Goal: Transaction & Acquisition: Purchase product/service

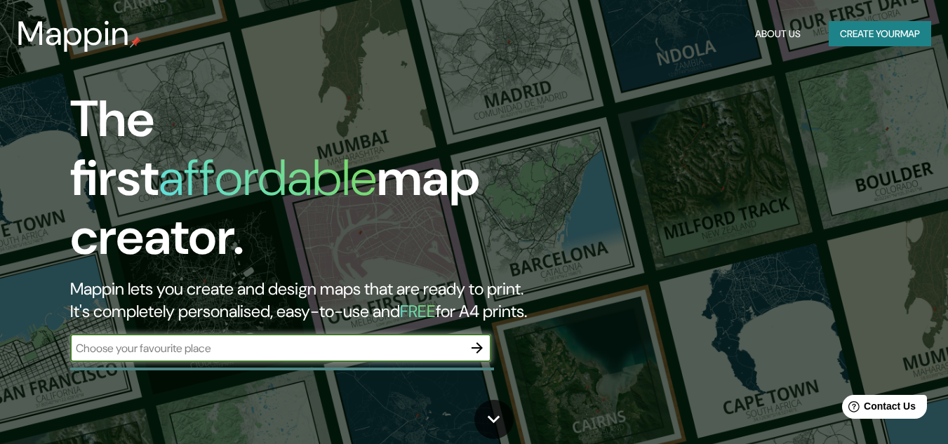
click at [894, 41] on button "Create your map" at bounding box center [880, 34] width 102 height 26
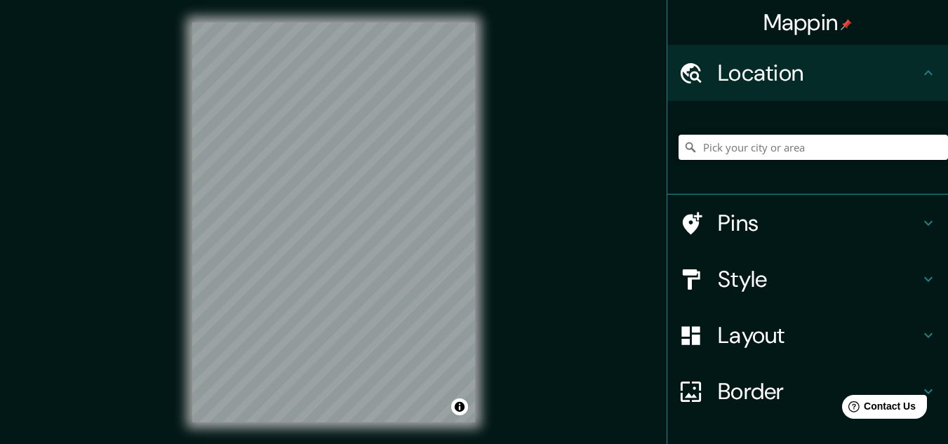
click at [798, 149] on input "Pick your city or area" at bounding box center [814, 147] width 270 height 25
click at [705, 150] on input "[GEOGRAPHIC_DATA]" at bounding box center [814, 147] width 270 height 25
click at [754, 134] on div "éxico [GEOGRAPHIC_DATA] [GEOGRAPHIC_DATA] [GEOGRAPHIC_DATA], [GEOGRAPHIC_DATA] …" at bounding box center [814, 147] width 270 height 70
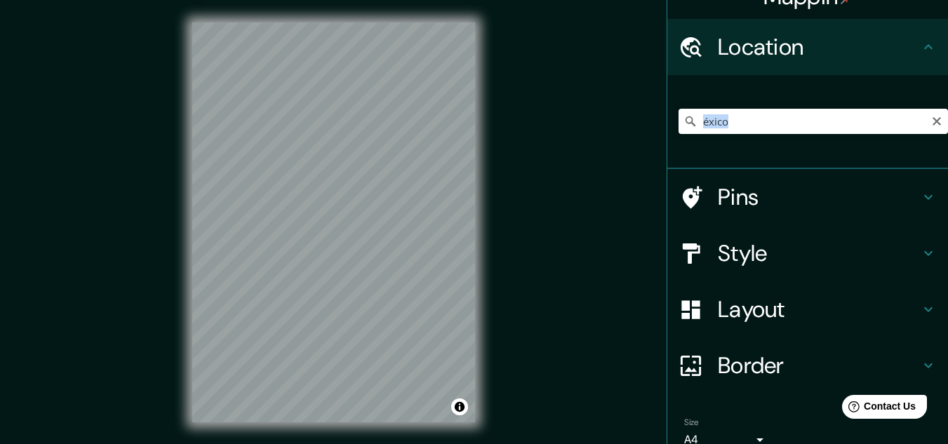
scroll to position [28, 0]
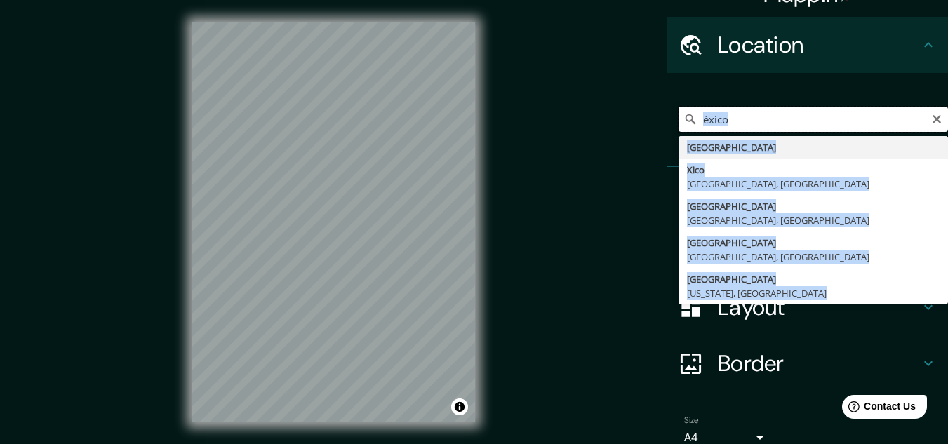
click at [778, 121] on input "éxico" at bounding box center [814, 119] width 270 height 25
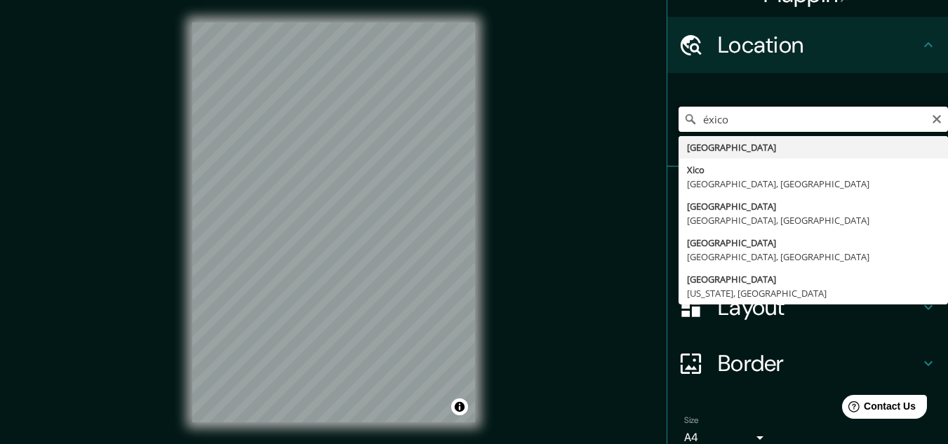
click at [778, 121] on input "éxico" at bounding box center [814, 119] width 270 height 25
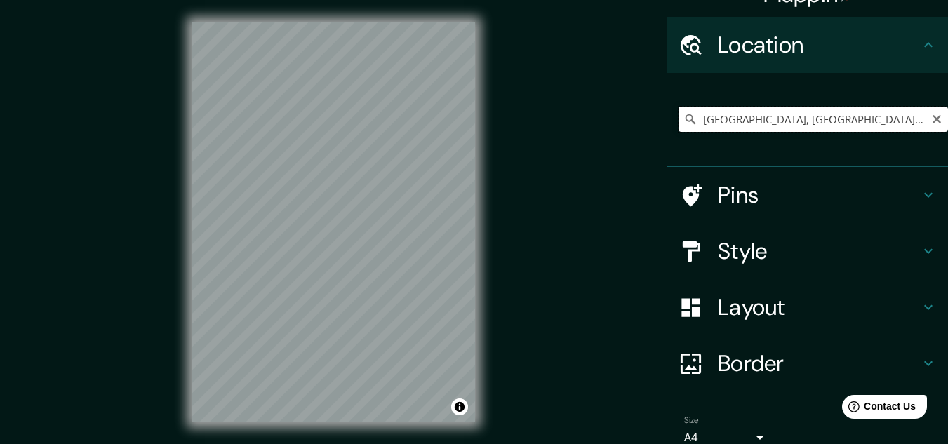
click at [739, 116] on input "[GEOGRAPHIC_DATA], [GEOGRAPHIC_DATA], [GEOGRAPHIC_DATA]" at bounding box center [814, 119] width 270 height 25
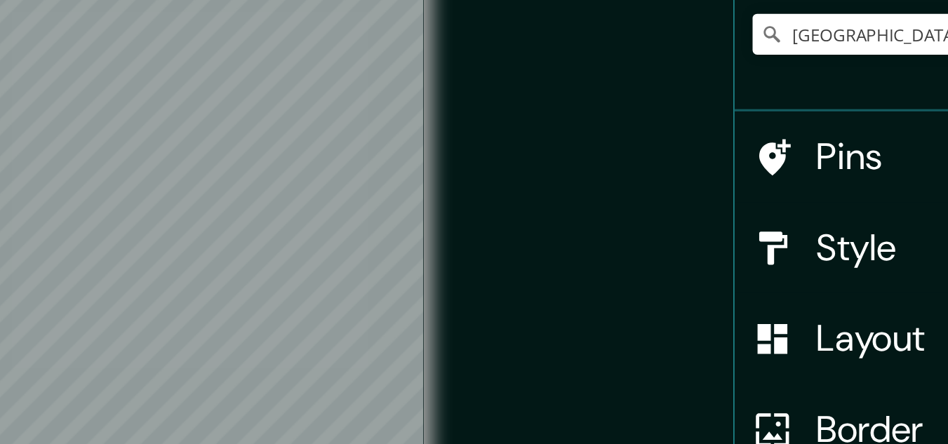
scroll to position [25, 0]
click at [729, 124] on input "[GEOGRAPHIC_DATA], [GEOGRAPHIC_DATA], [GEOGRAPHIC_DATA]" at bounding box center [814, 122] width 270 height 25
click at [739, 124] on input "[GEOGRAPHIC_DATA], [GEOGRAPHIC_DATA], [GEOGRAPHIC_DATA]" at bounding box center [814, 122] width 270 height 25
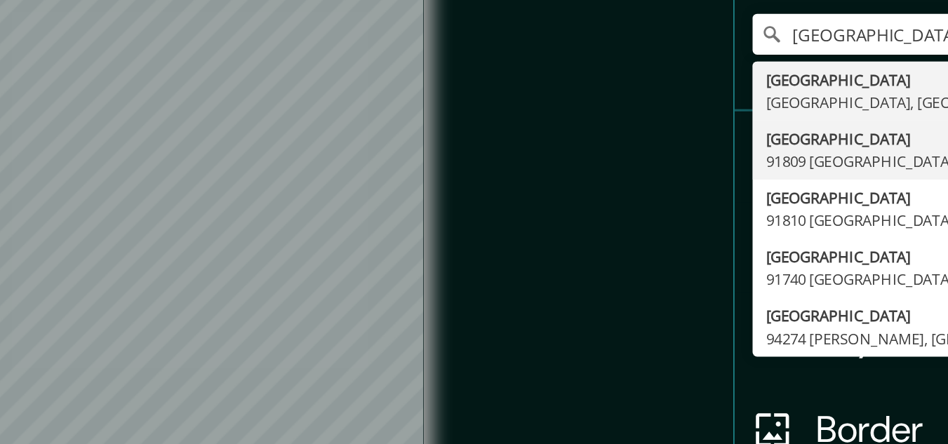
type input "[GEOGRAPHIC_DATA], [GEOGRAPHIC_DATA]"
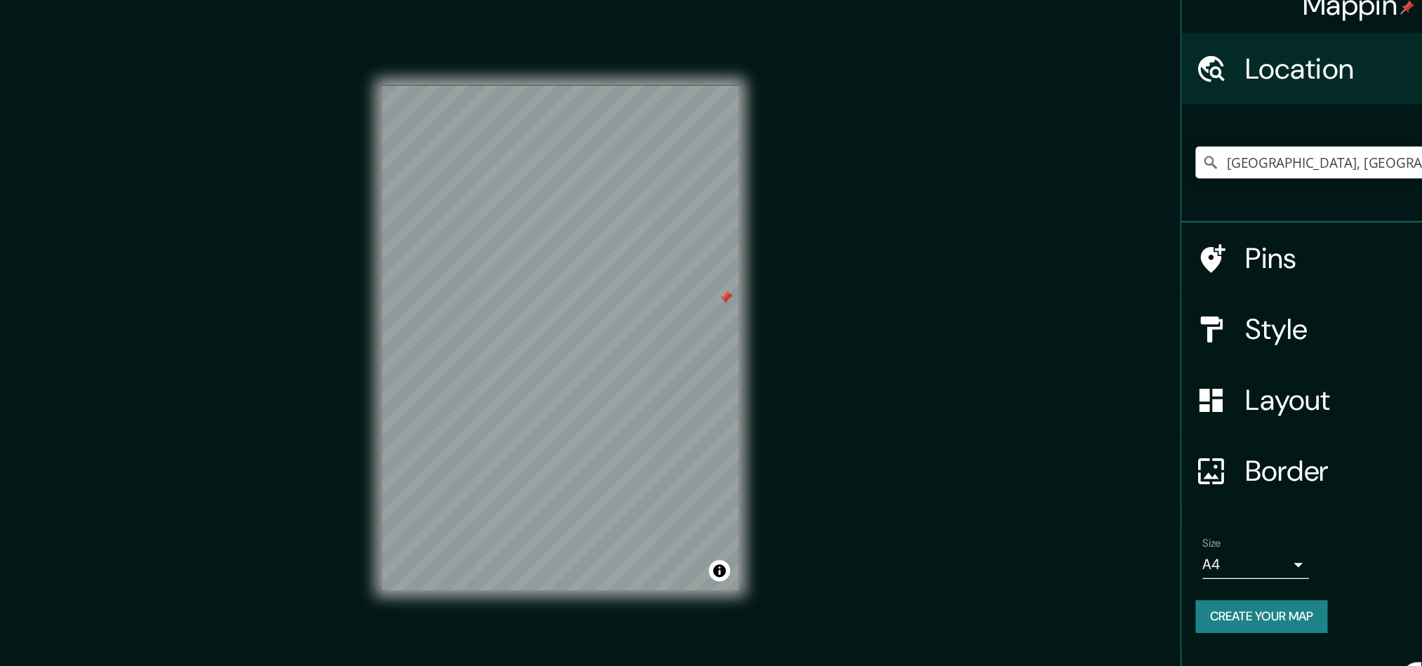
scroll to position [0, 0]
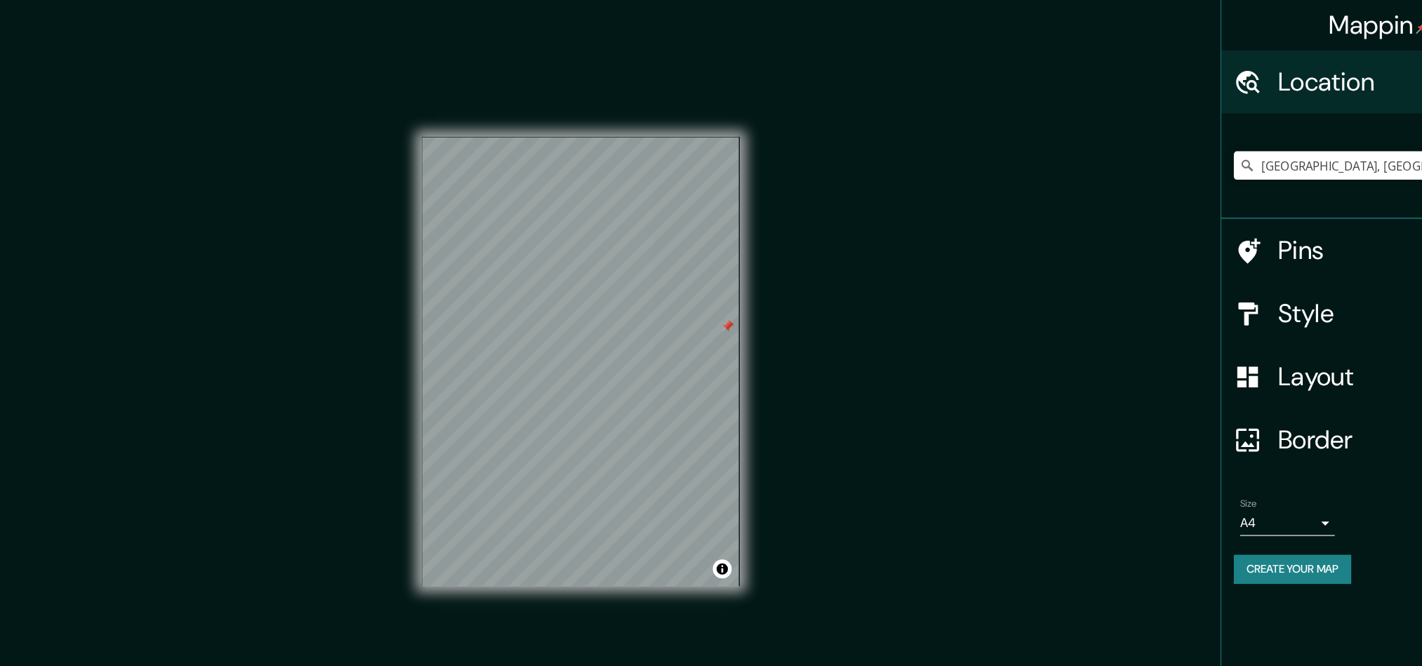
click at [948, 390] on h4 "Border" at bounding box center [1293, 392] width 202 height 28
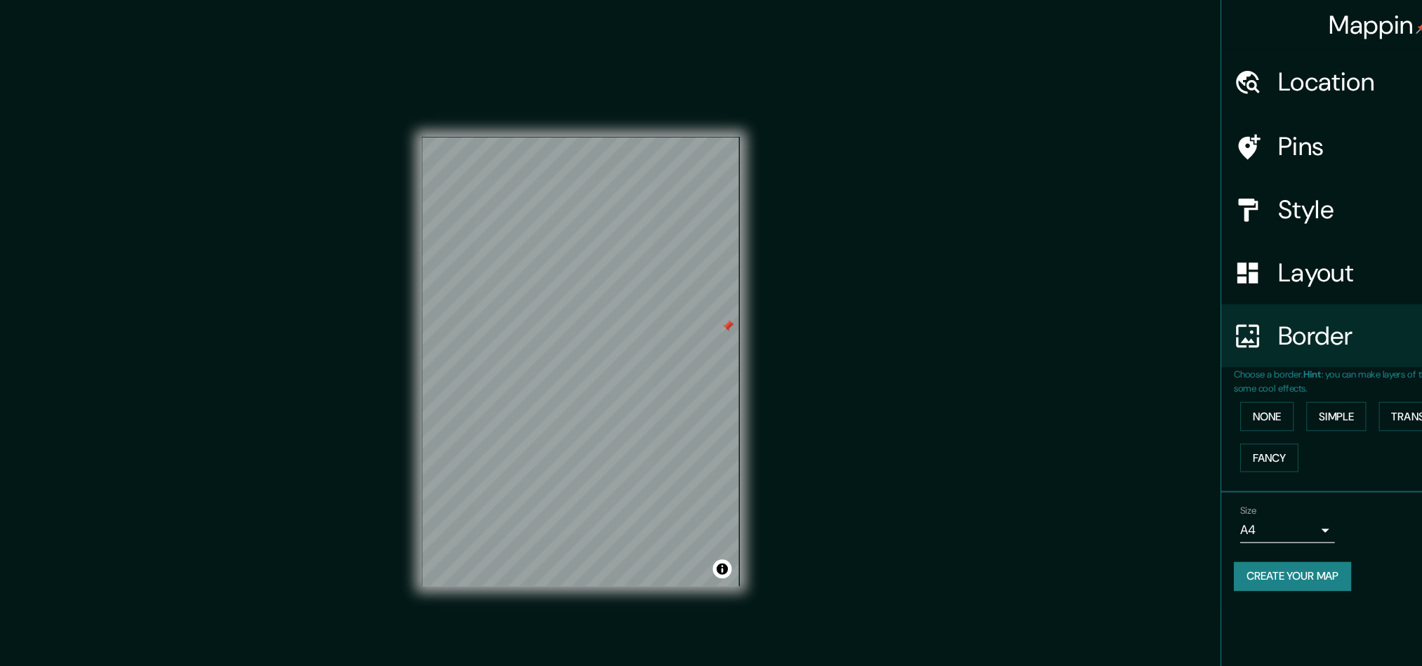
click at [948, 372] on div "None Simple Transparent Fancy" at bounding box center [1288, 389] width 270 height 74
click at [948, 372] on button "Simple" at bounding box center [1243, 371] width 53 height 26
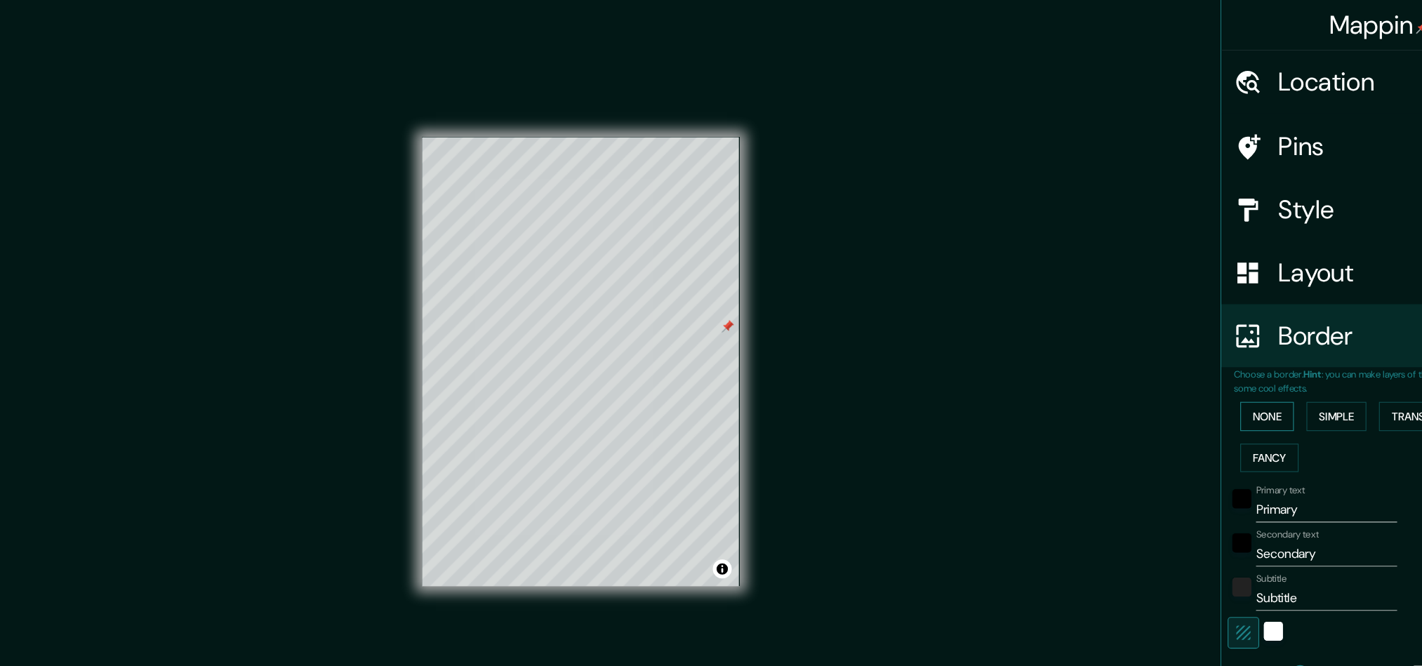
click at [948, 370] on button "None" at bounding box center [1182, 371] width 48 height 26
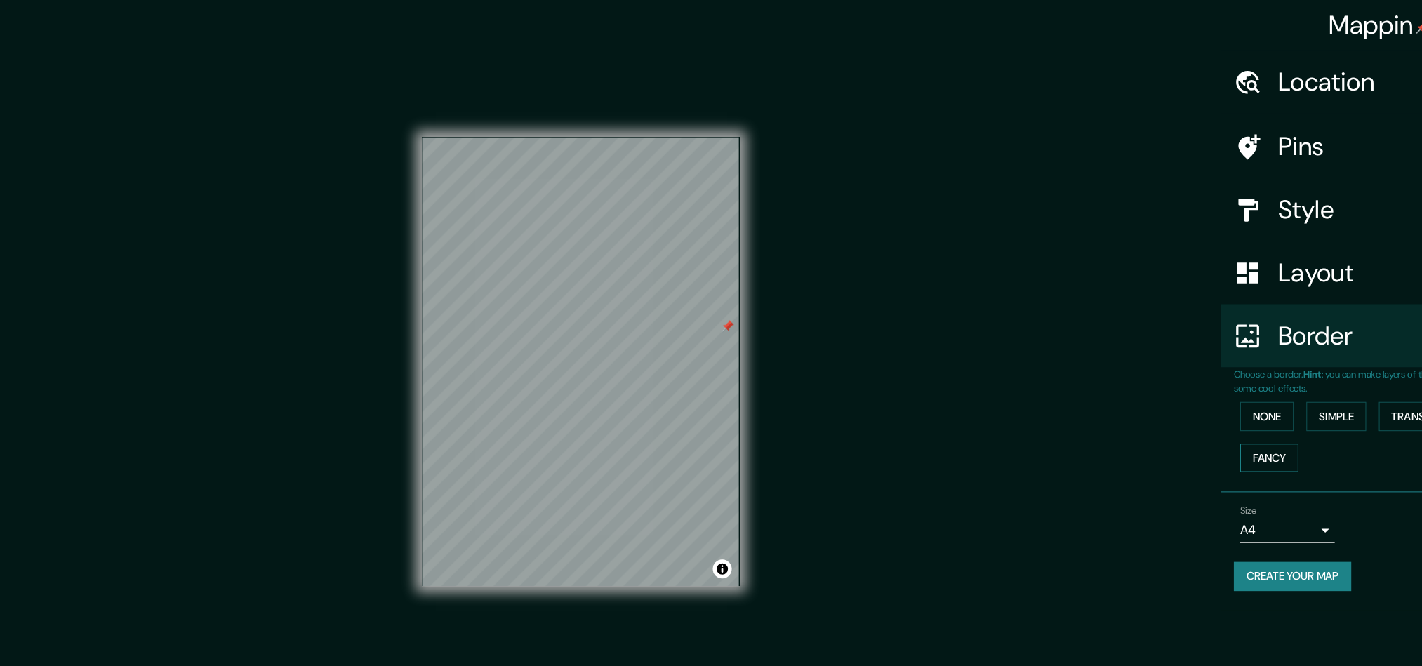
click at [948, 410] on button "Fancy" at bounding box center [1184, 408] width 52 height 26
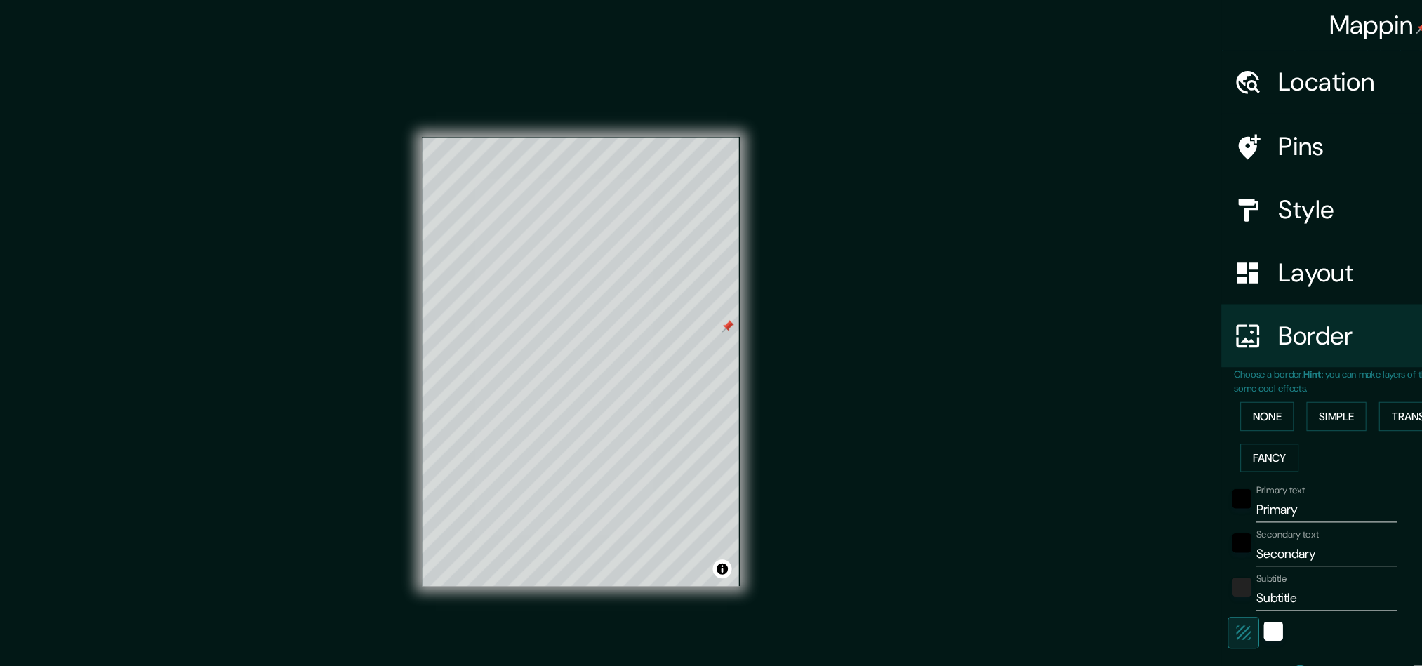
click at [948, 252] on h4 "Layout" at bounding box center [1293, 243] width 202 height 28
type input "161"
type input "32"
type input "16"
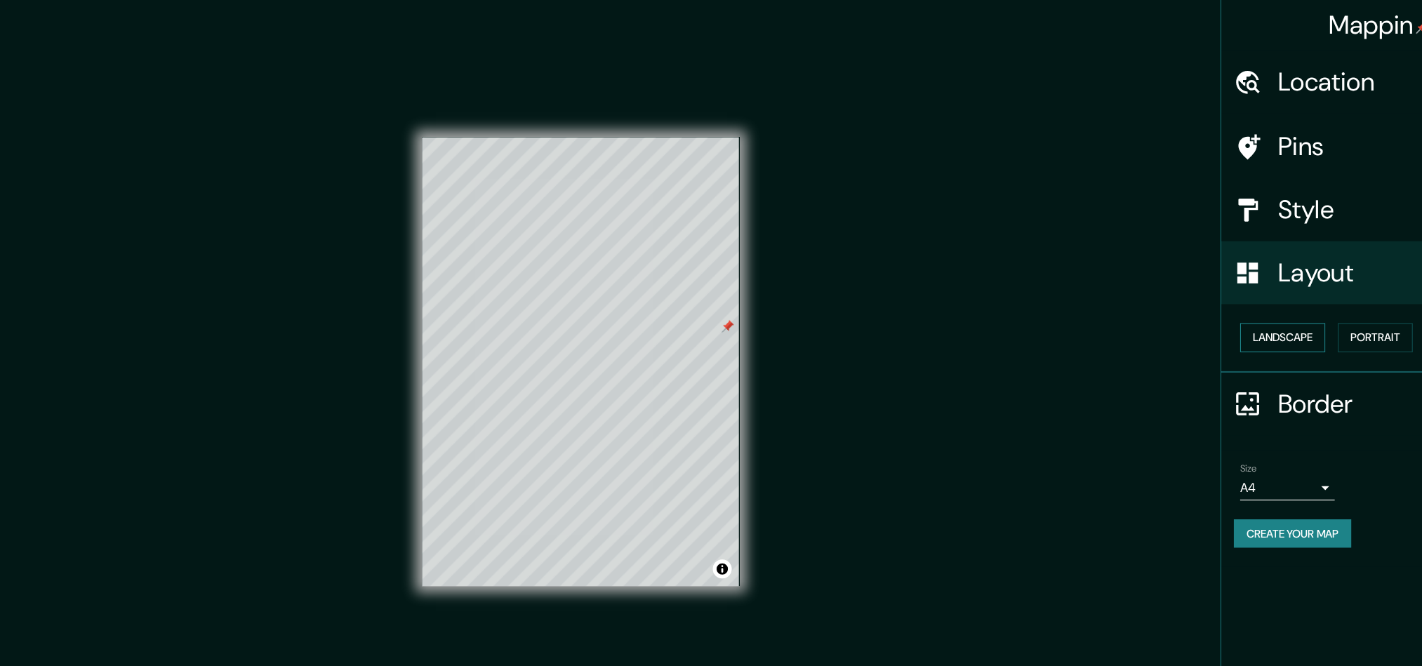
click at [948, 302] on button "Landscape" at bounding box center [1196, 301] width 76 height 26
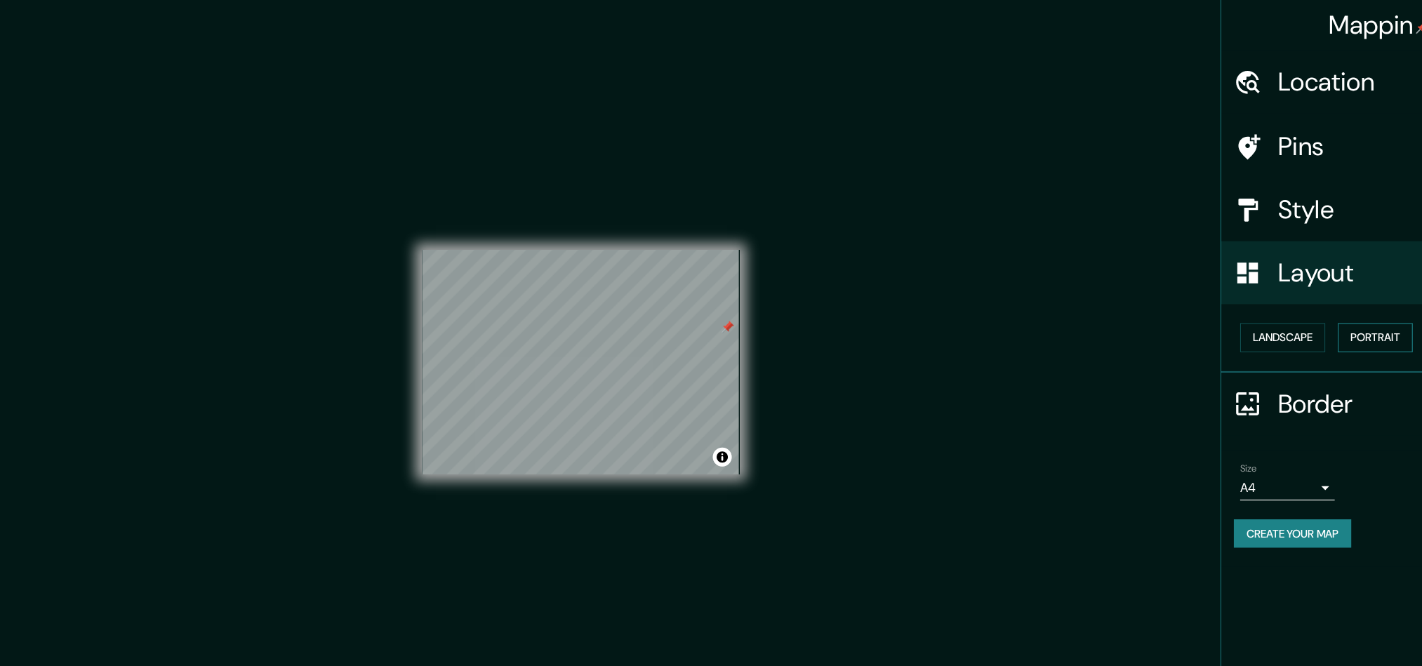
click at [948, 302] on button "Portrait" at bounding box center [1278, 301] width 67 height 26
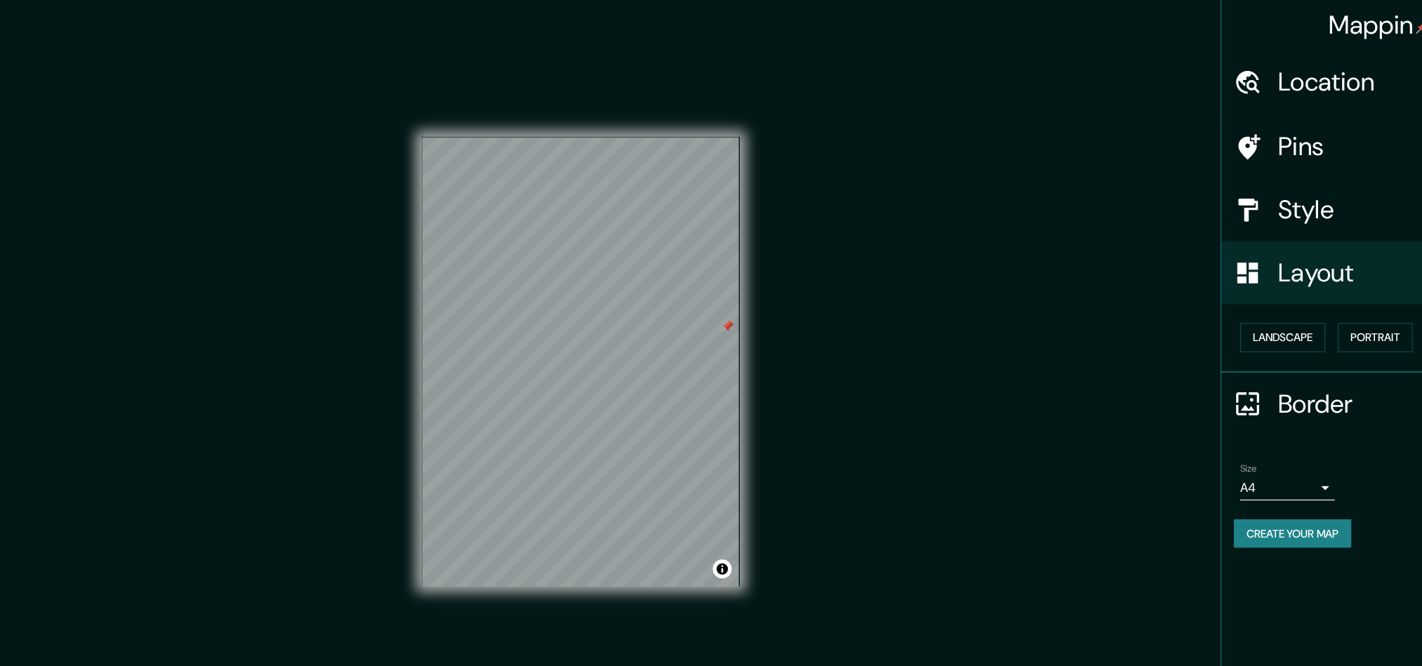
click at [948, 207] on div "Style" at bounding box center [1281, 187] width 281 height 56
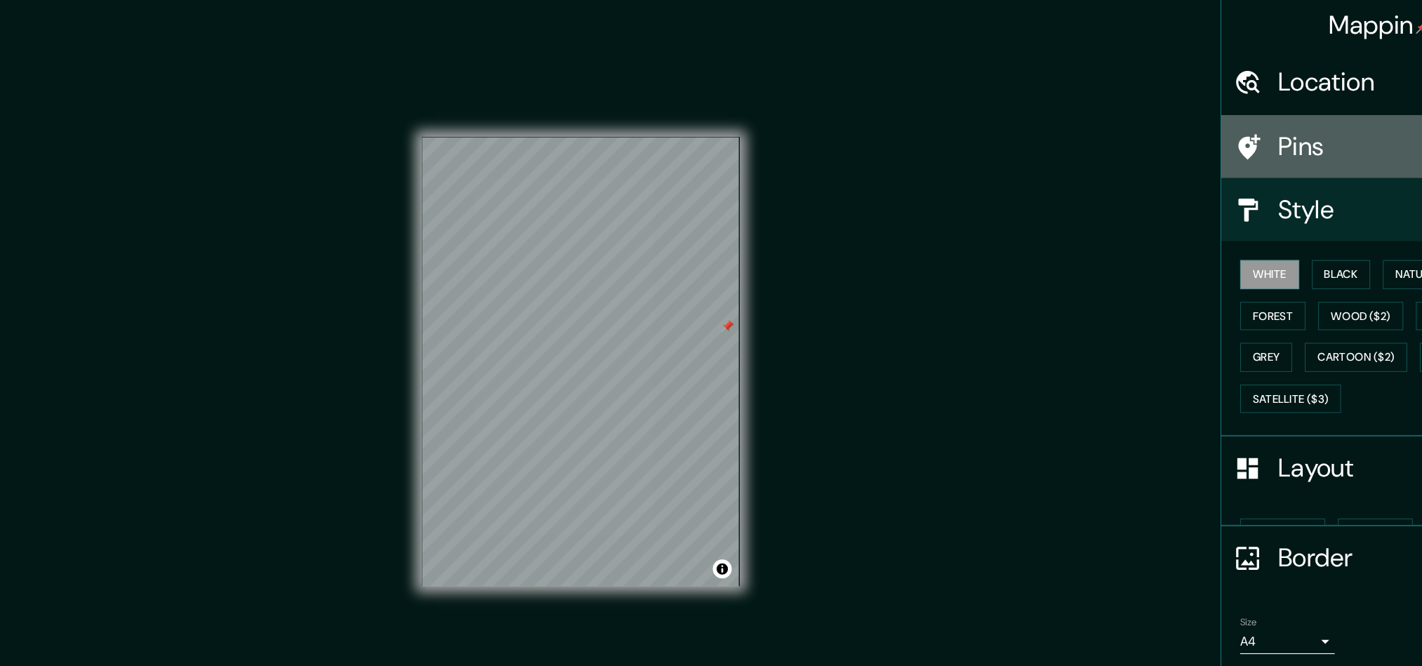
click at [948, 126] on h4 "Pins" at bounding box center [1293, 131] width 202 height 28
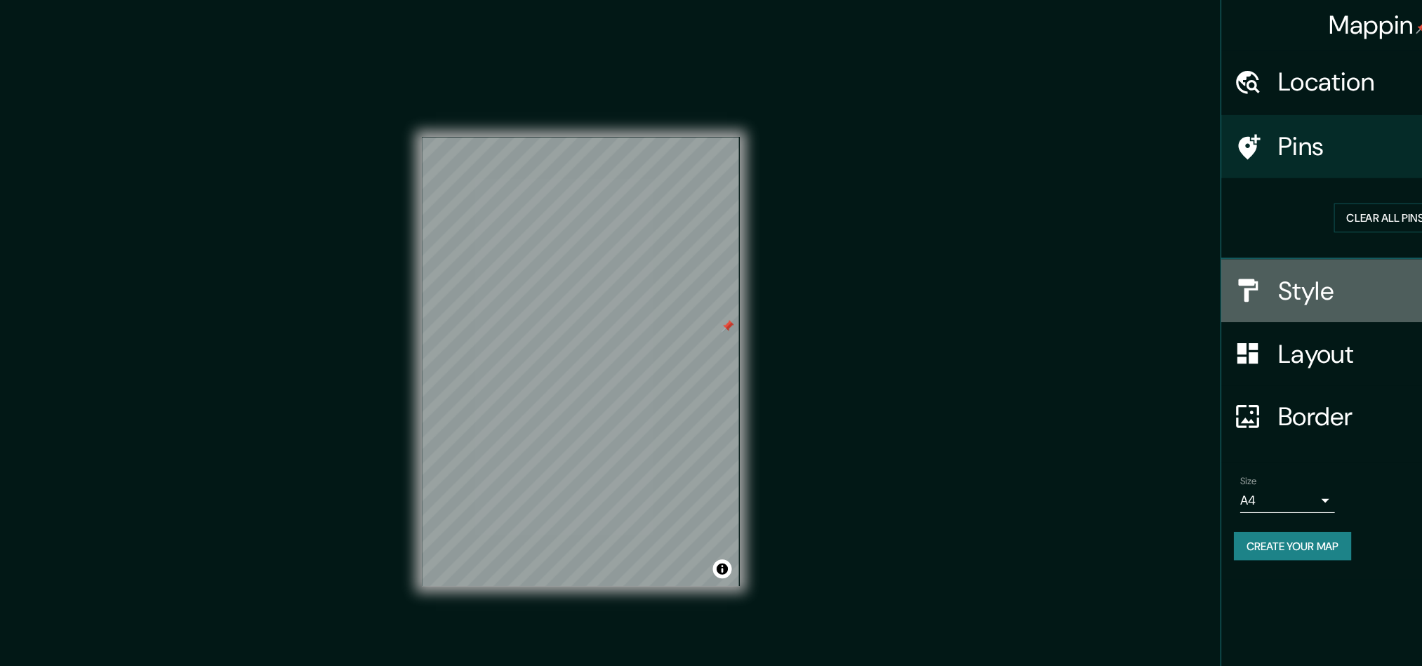
click at [948, 267] on h4 "Style" at bounding box center [1293, 259] width 202 height 28
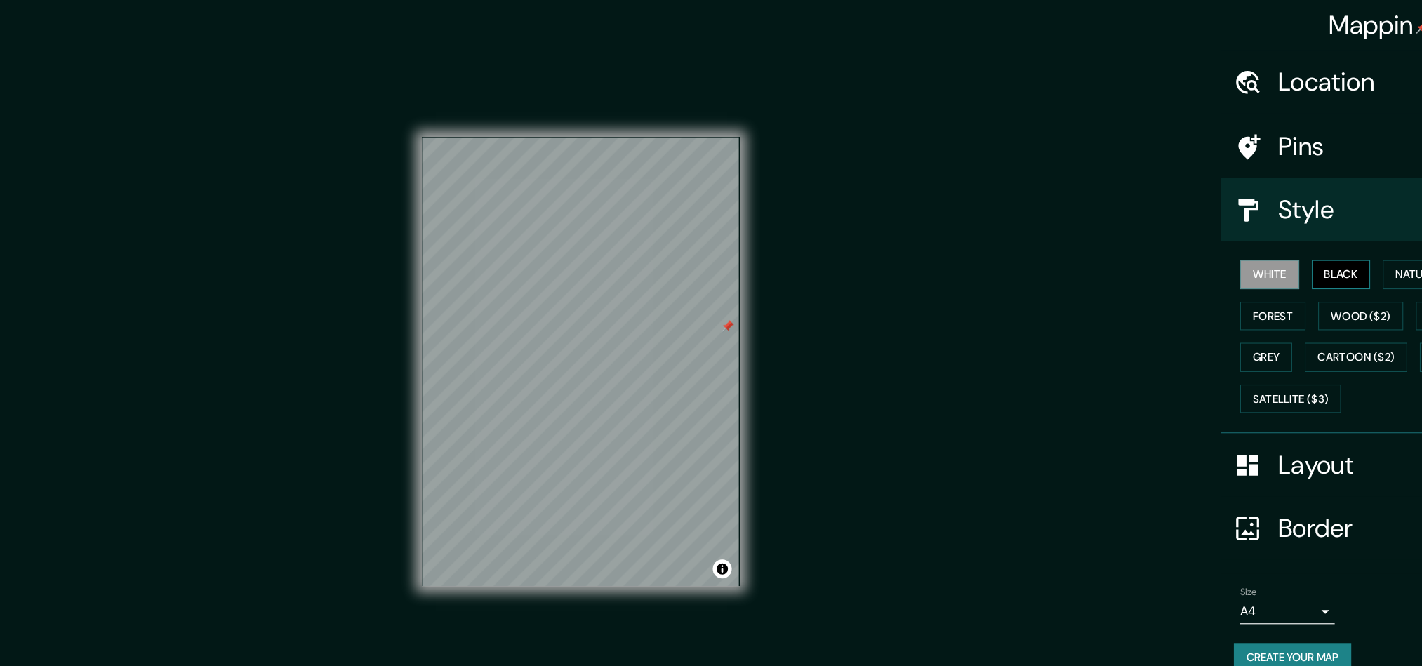
click at [948, 235] on button "Black" at bounding box center [1248, 245] width 53 height 26
drag, startPoint x: 1254, startPoint y: 239, endPoint x: 1191, endPoint y: 241, distance: 63.9
click at [948, 239] on button "Black" at bounding box center [1248, 245] width 53 height 26
click at [948, 241] on button "White" at bounding box center [1184, 245] width 53 height 26
click at [948, 258] on button "Love" at bounding box center [1384, 245] width 46 height 26
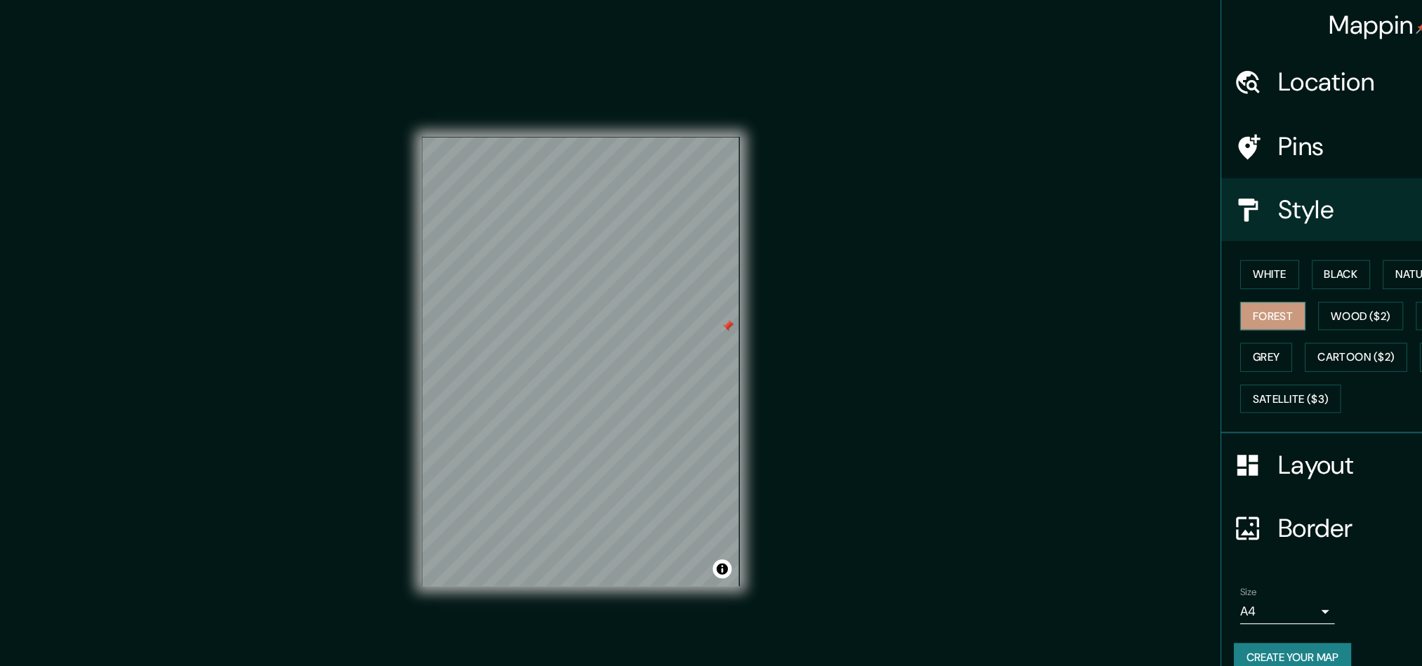
click at [948, 274] on button "Forest" at bounding box center [1187, 282] width 58 height 26
click at [948, 295] on button "Terrain ($2)" at bounding box center [1355, 282] width 81 height 26
click at [948, 321] on button "Grey" at bounding box center [1181, 318] width 46 height 26
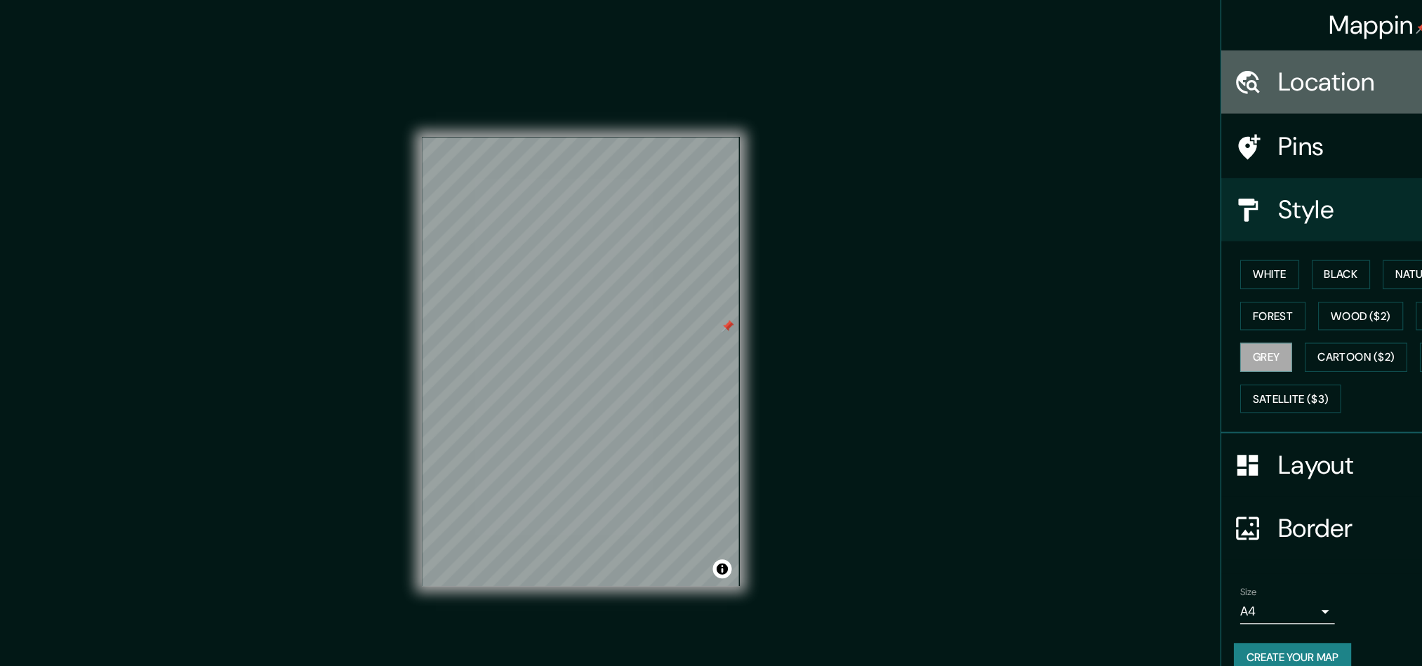
click at [948, 85] on h4 "Location" at bounding box center [1293, 73] width 202 height 28
